Goal: Task Accomplishment & Management: Manage account settings

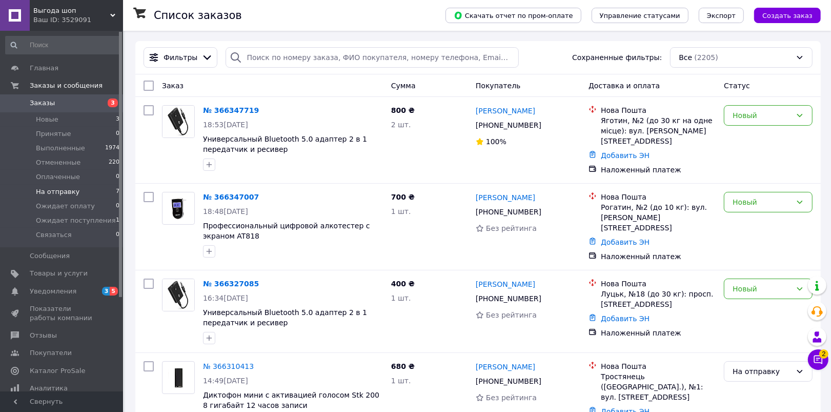
click at [67, 191] on span "На отправку" at bounding box center [58, 191] width 44 height 9
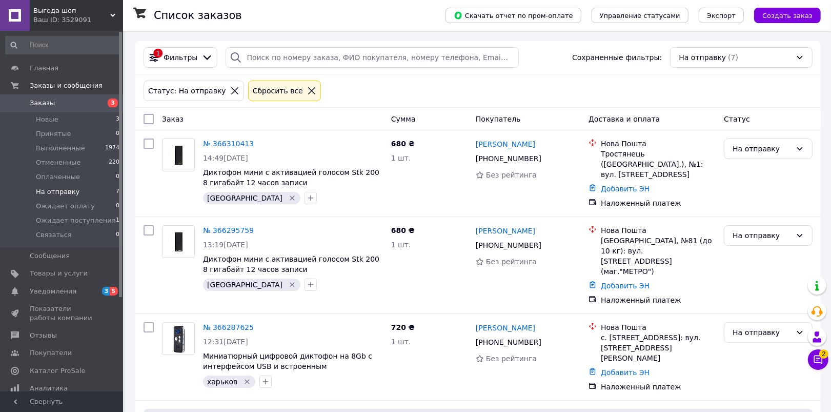
click at [147, 122] on input "checkbox" at bounding box center [149, 119] width 10 height 10
checkbox input "true"
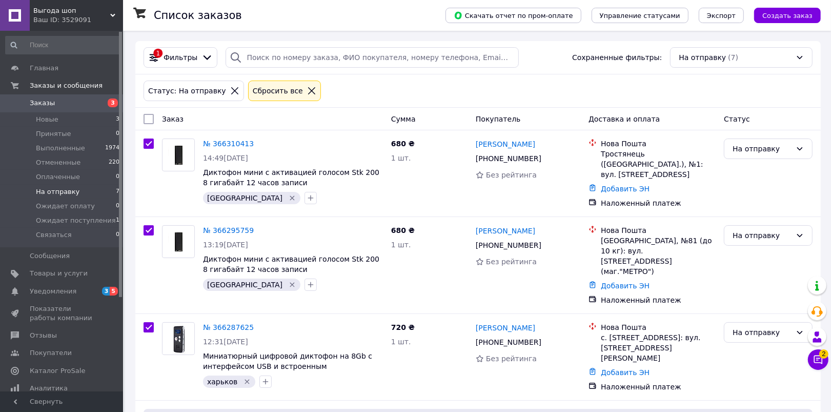
checkbox input "true"
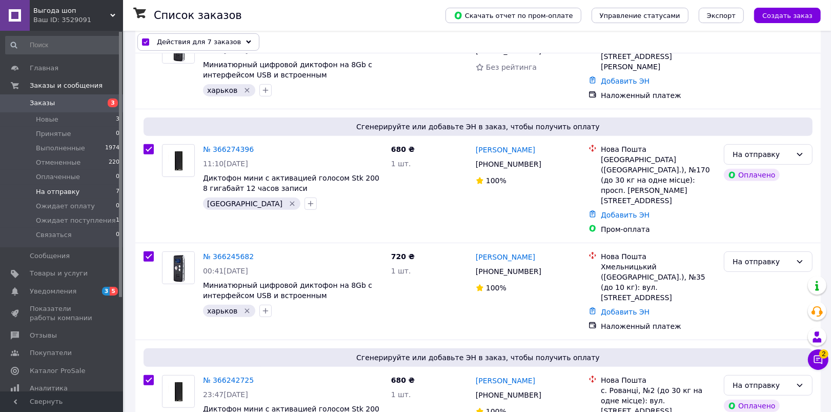
scroll to position [387, 0]
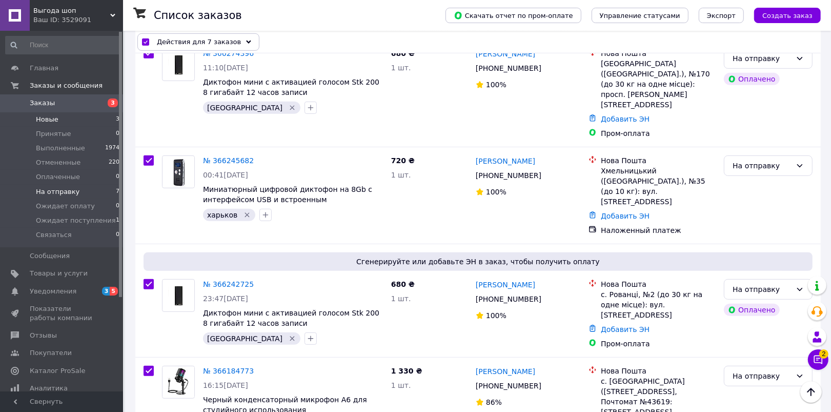
click at [45, 117] on span "Новые" at bounding box center [47, 119] width 23 height 9
checkbox input "false"
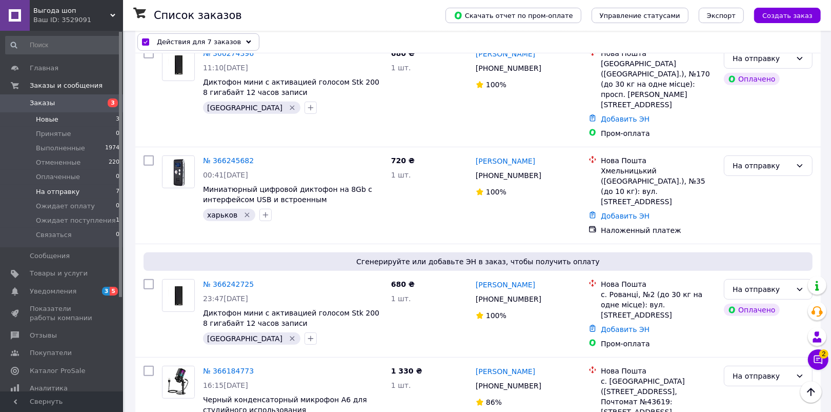
checkbox input "false"
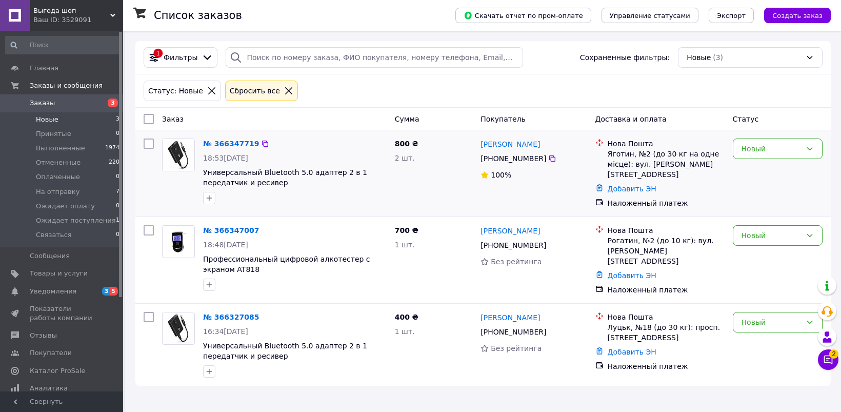
click at [147, 141] on input "checkbox" at bounding box center [149, 143] width 10 height 10
checkbox input "true"
click at [337, 121] on div "Действия для 1 заказа Выбрать все 3 заказов Выбраны все 3 заказов Отменить выбр…" at bounding box center [482, 118] width 691 height 17
checkbox input "true"
